Goal: Navigation & Orientation: Find specific page/section

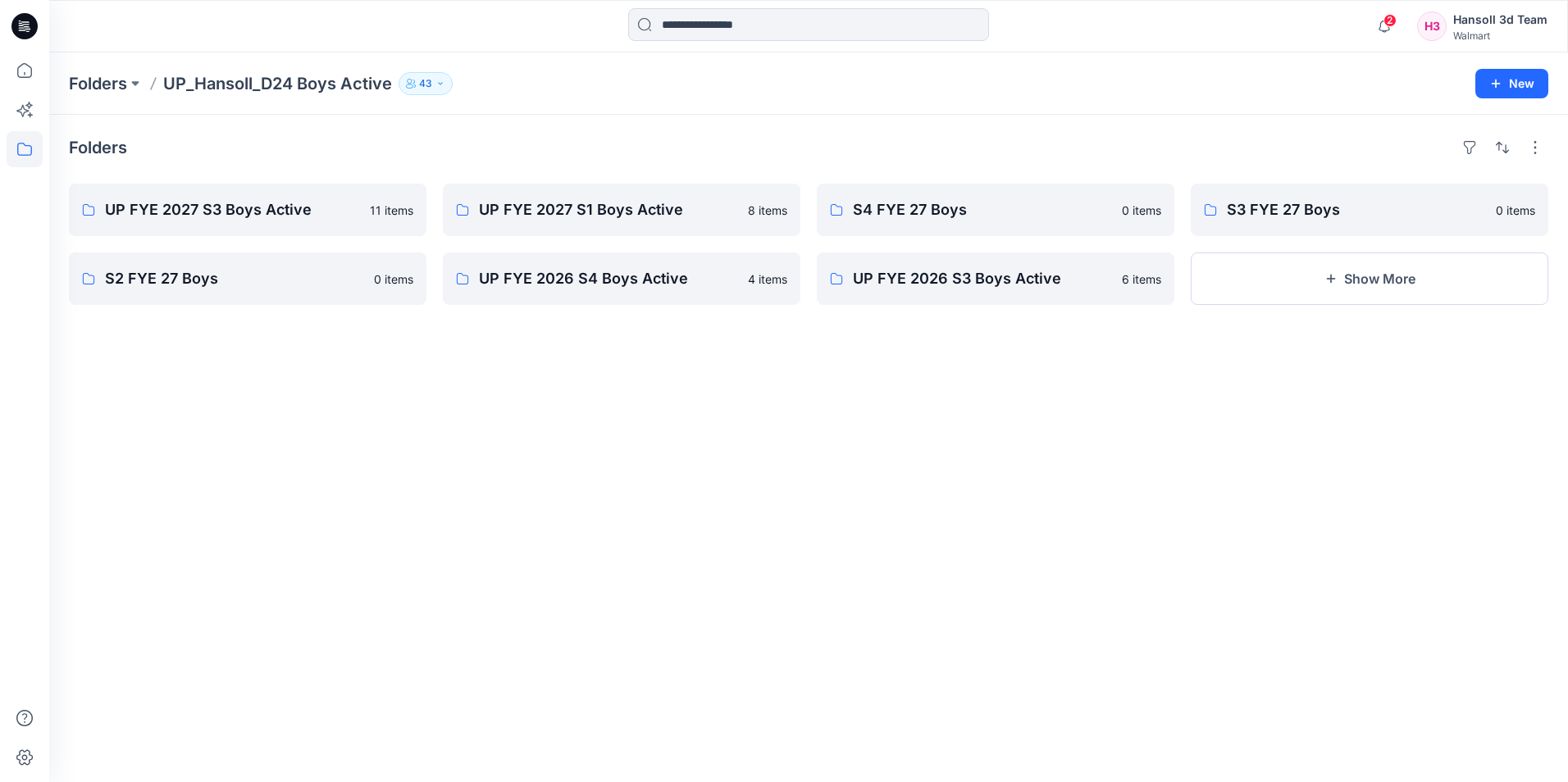
click at [354, 144] on div "Folders" at bounding box center [808, 147] width 1479 height 26
click at [92, 90] on p "Folders" at bounding box center [98, 83] width 58 height 23
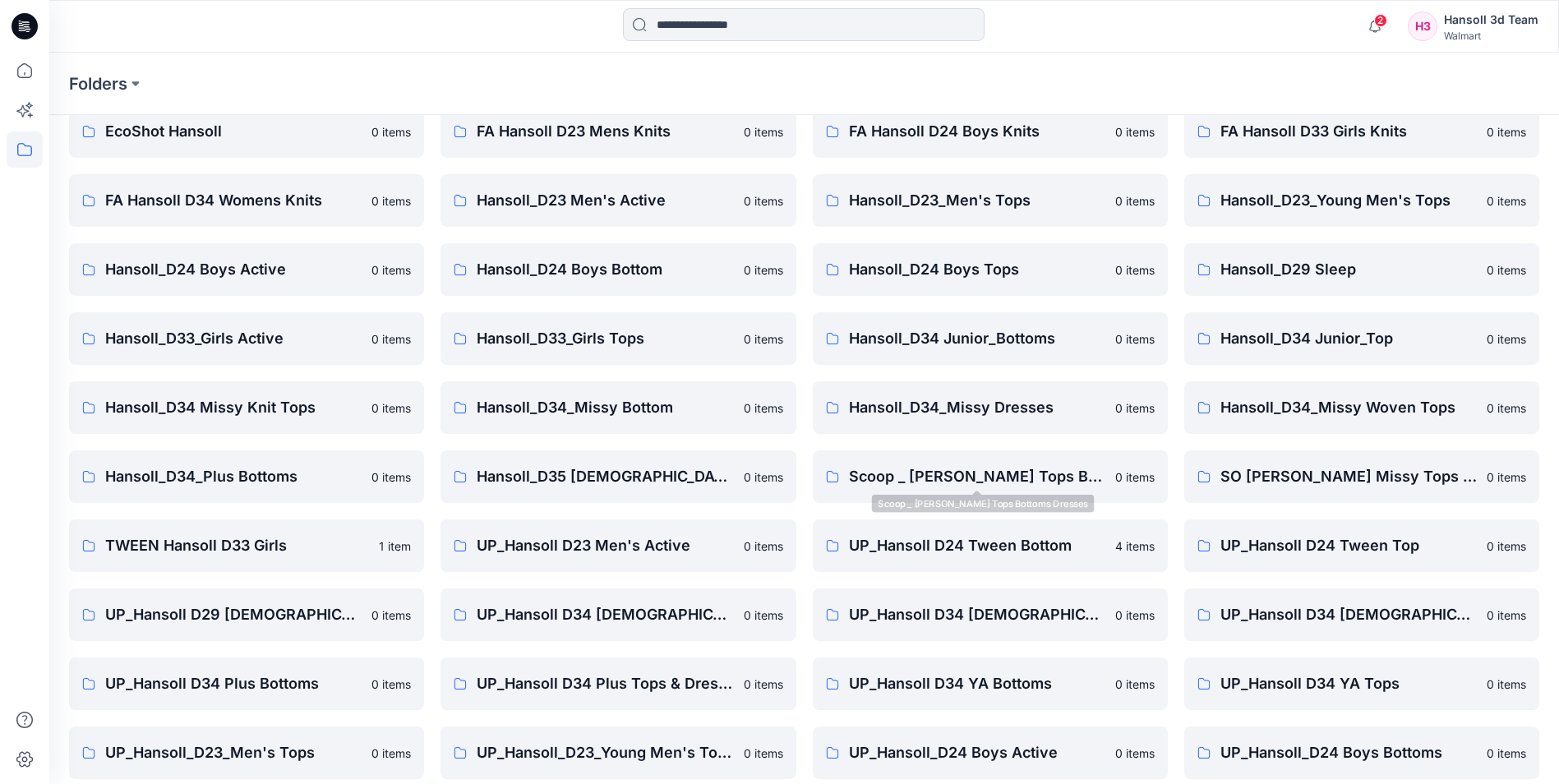
scroll to position [228, 0]
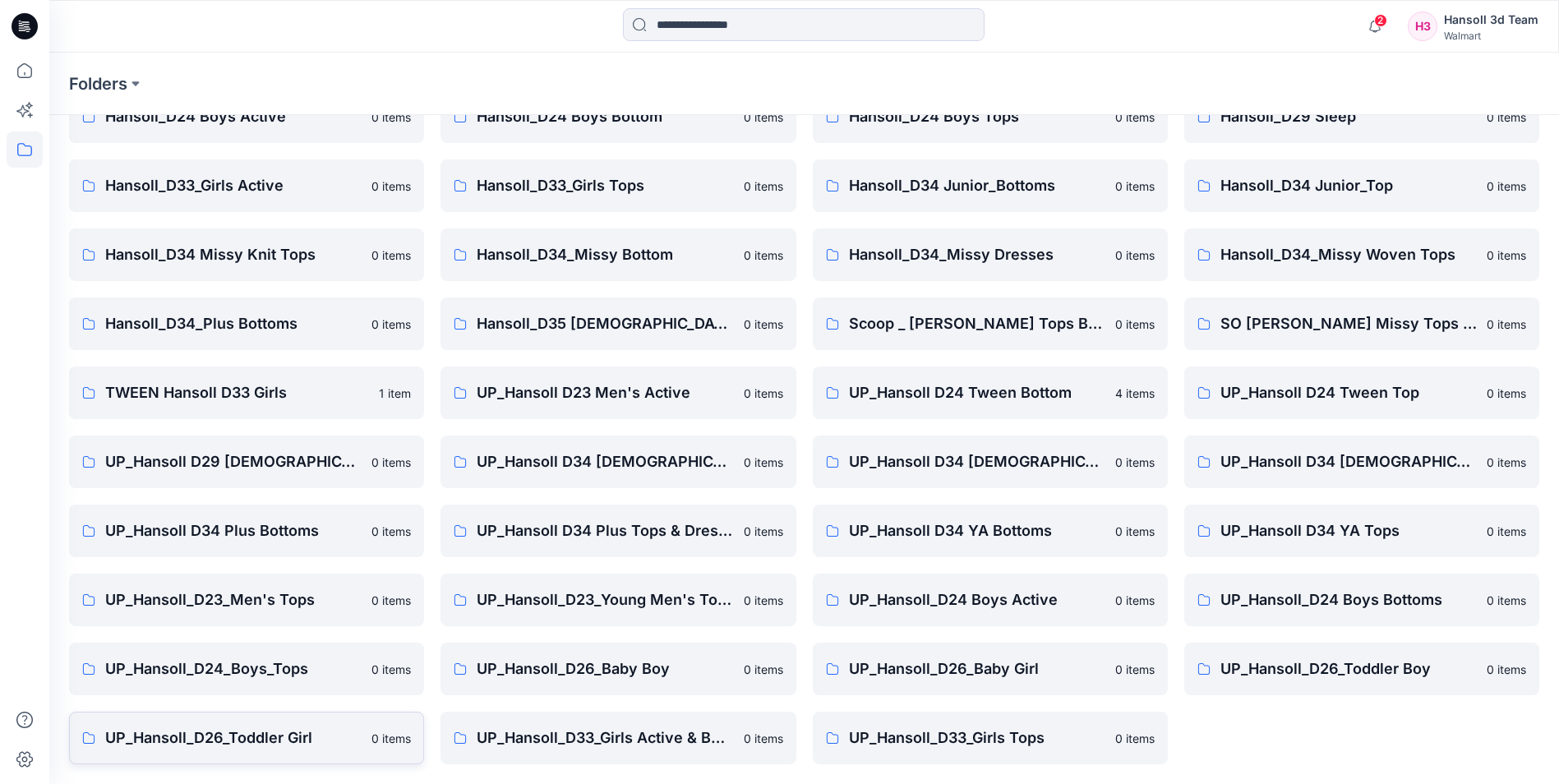
click at [268, 729] on p "UP_Hansoll_D26_Toddler Girl" at bounding box center [233, 738] width 257 height 23
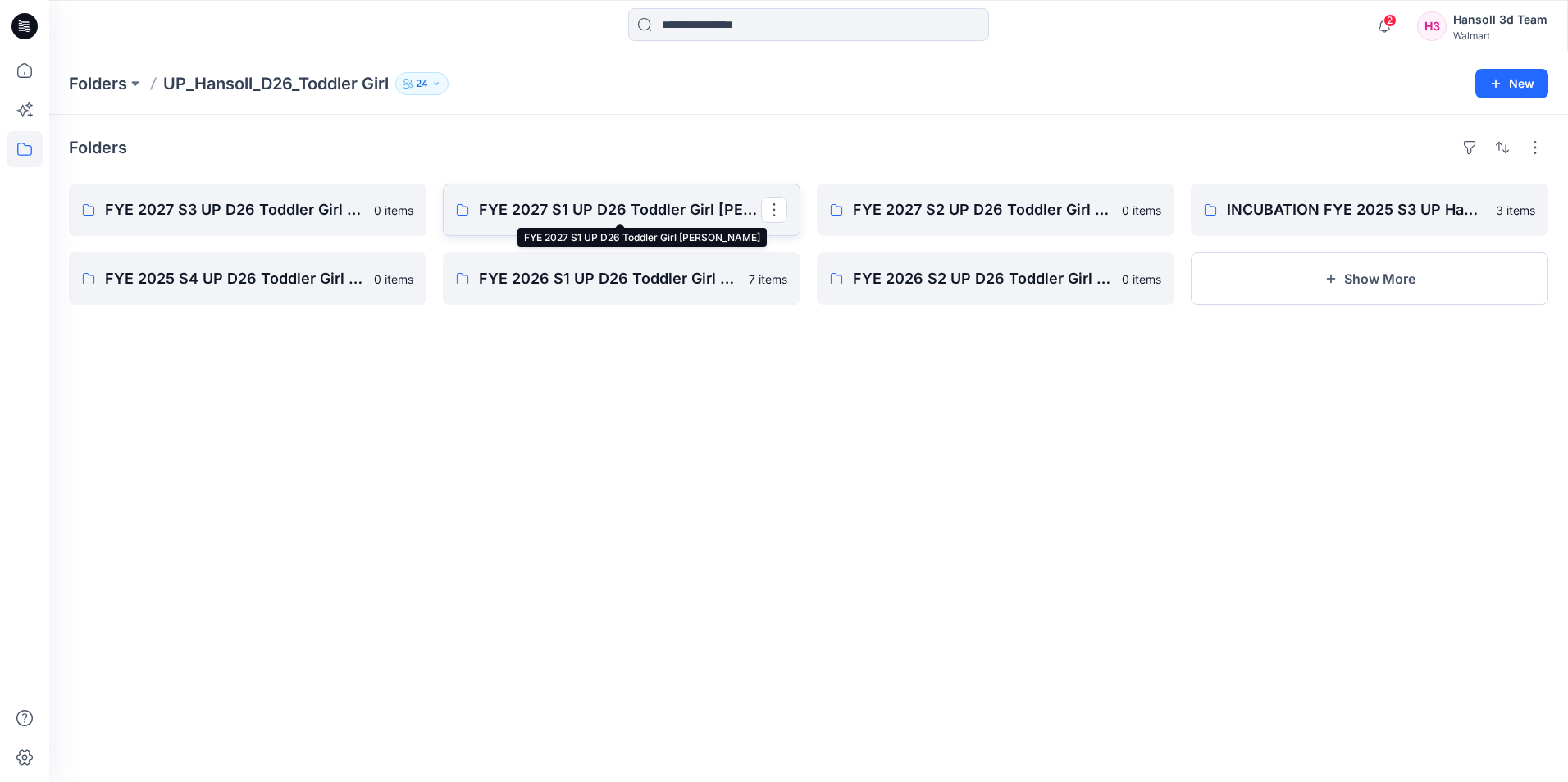
click at [604, 207] on p "FYE 2027 S1 UP D26 Toddler Girl [PERSON_NAME]" at bounding box center [620, 209] width 282 height 23
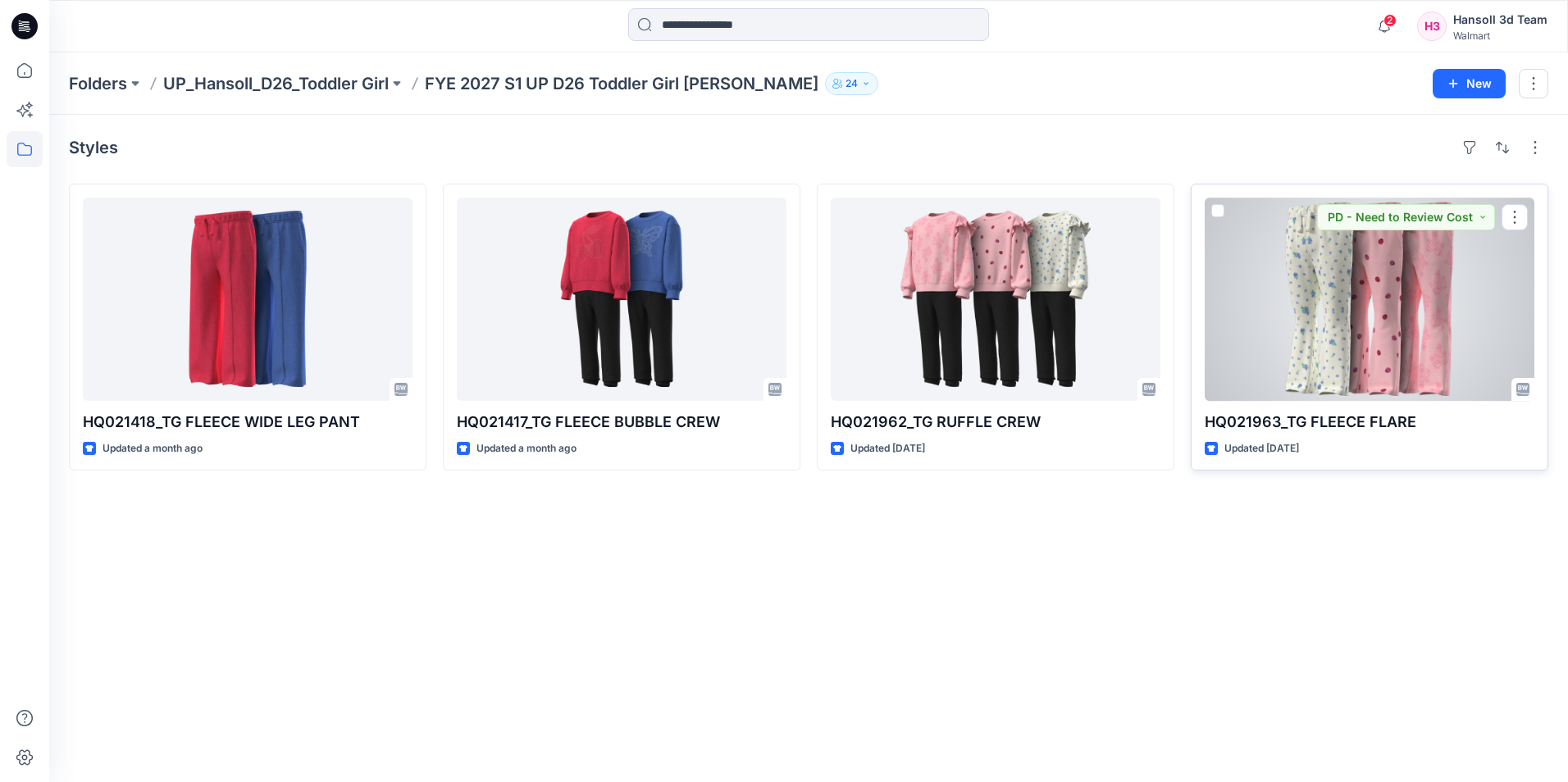
click at [1314, 295] on div at bounding box center [1369, 299] width 330 height 203
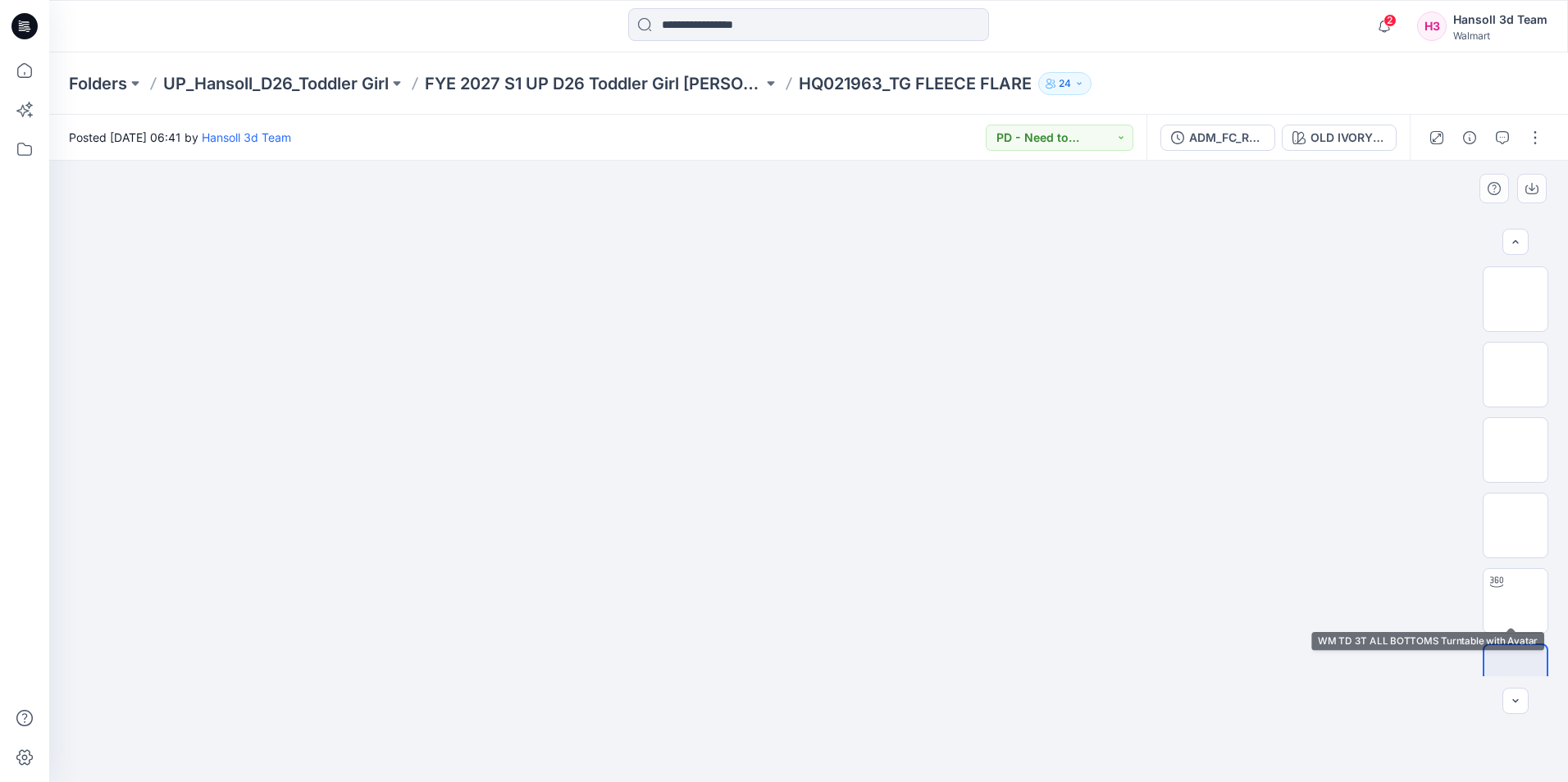
scroll to position [33, 0]
